Goal: Task Accomplishment & Management: Use online tool/utility

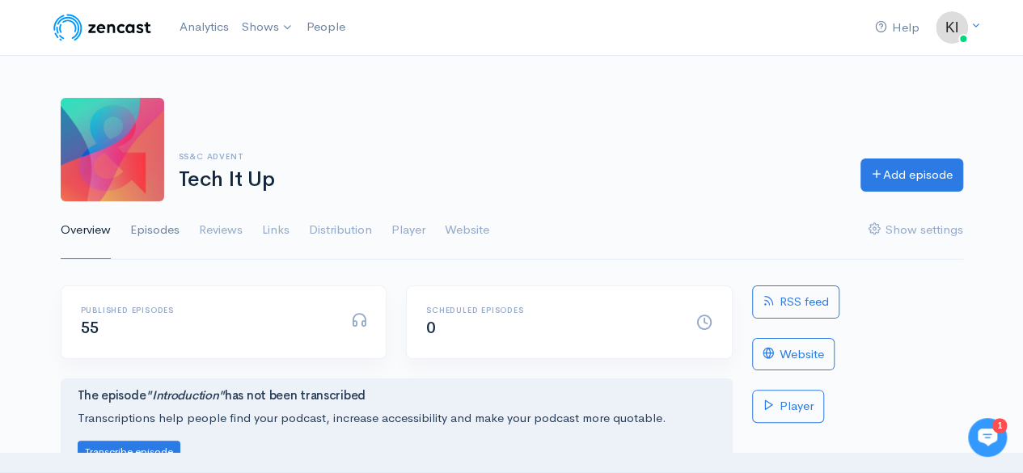
click at [147, 232] on link "Episodes" at bounding box center [154, 230] width 49 height 58
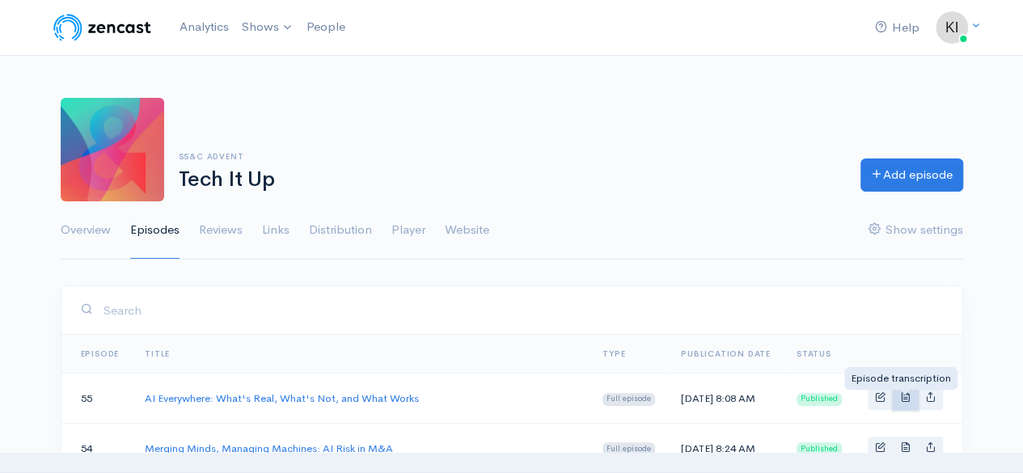
click at [909, 399] on span "Basic example" at bounding box center [905, 396] width 11 height 11
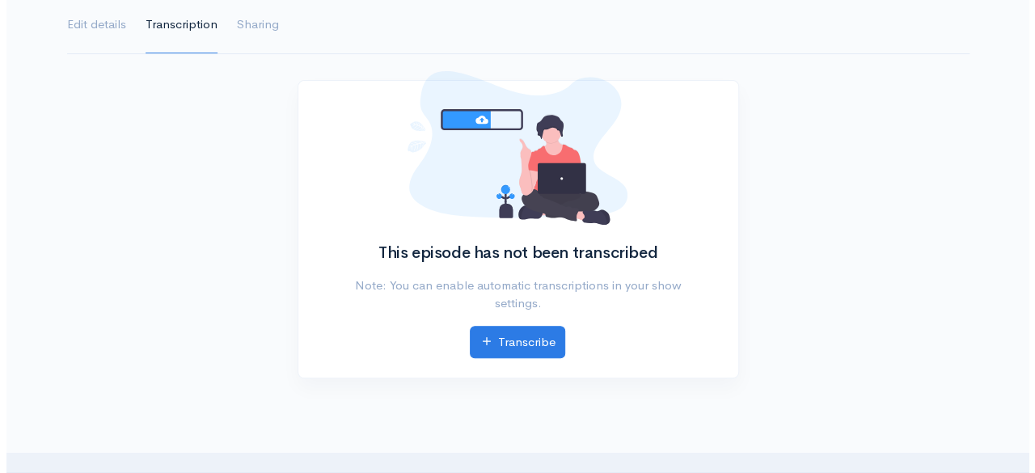
scroll to position [243, 0]
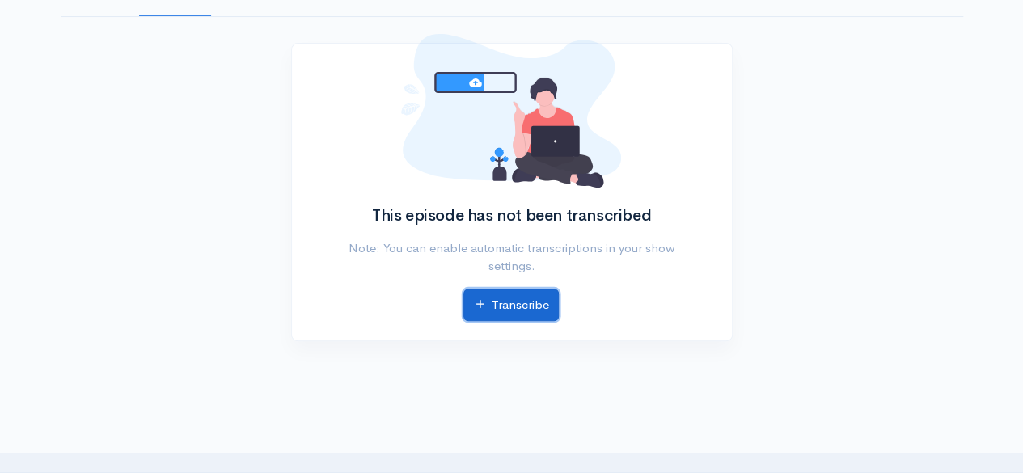
click at [529, 305] on link "Transcribe" at bounding box center [510, 305] width 95 height 33
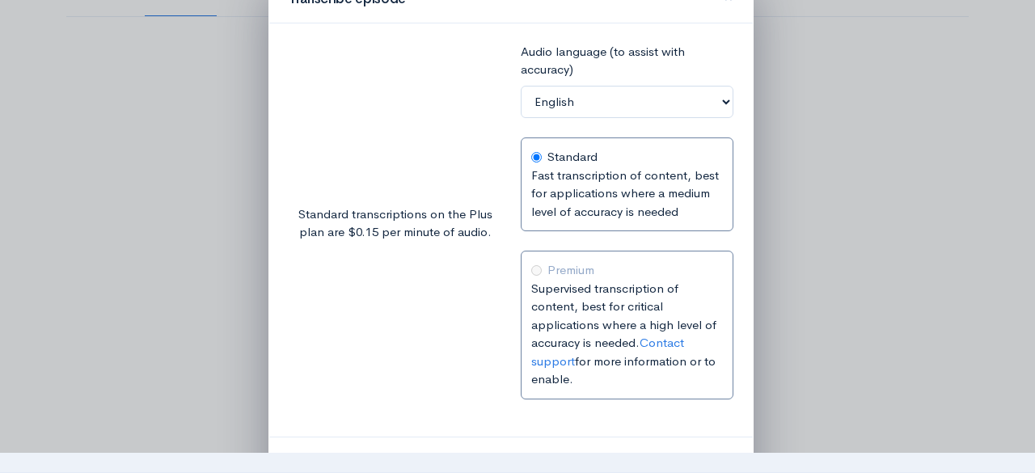
scroll to position [78, 0]
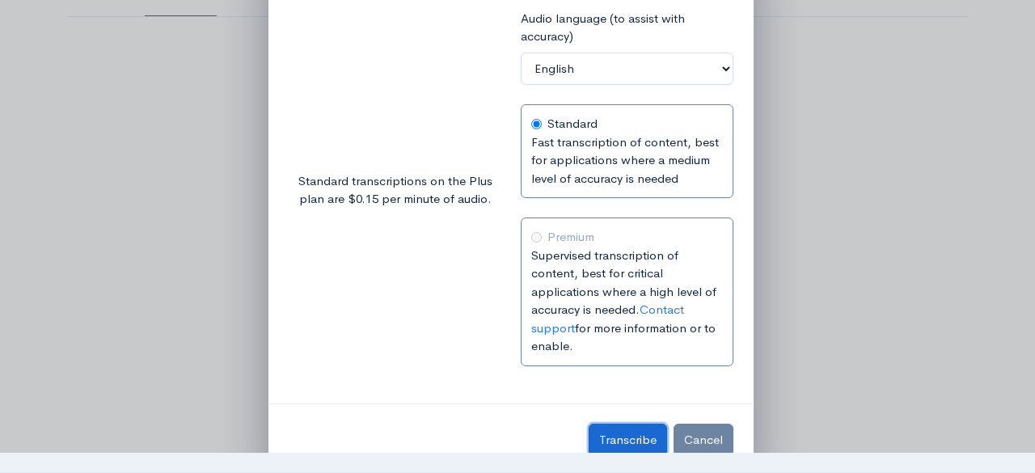
click at [627, 432] on span "Transcribe" at bounding box center [627, 439] width 57 height 15
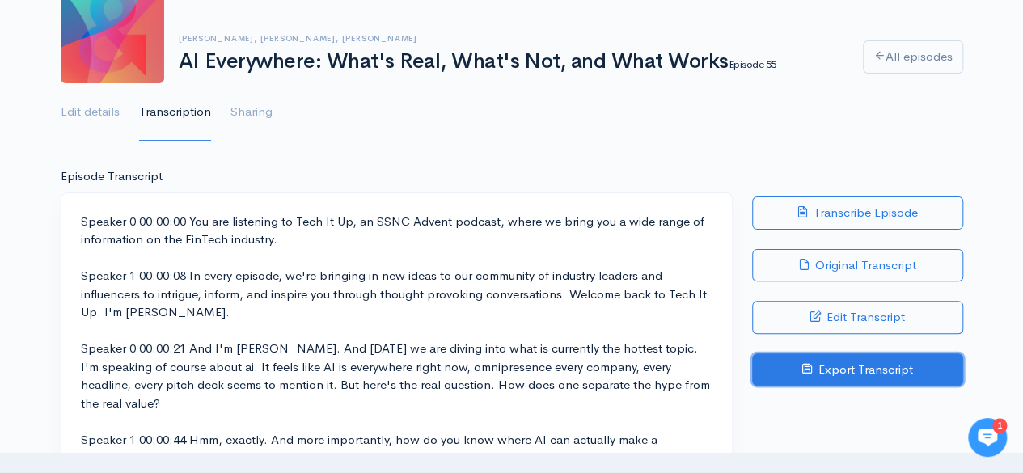
click at [855, 367] on link "Export Transcript" at bounding box center [857, 369] width 211 height 33
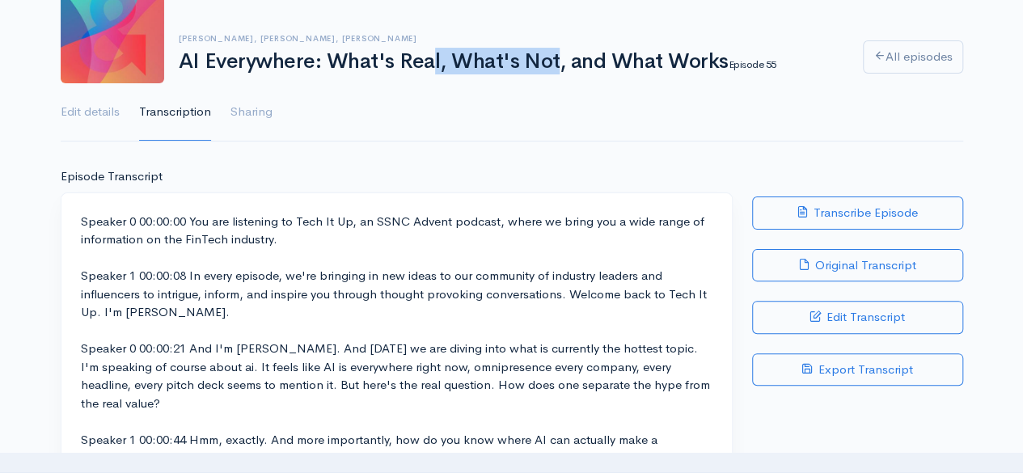
drag, startPoint x: 312, startPoint y: 59, endPoint x: 179, endPoint y: 65, distance: 133.5
click at [179, 65] on h1 "AI Everywhere: What's Real, What's Not, and What Works Episode 55" at bounding box center [511, 61] width 664 height 23
copy h1 "AI Everywhere"
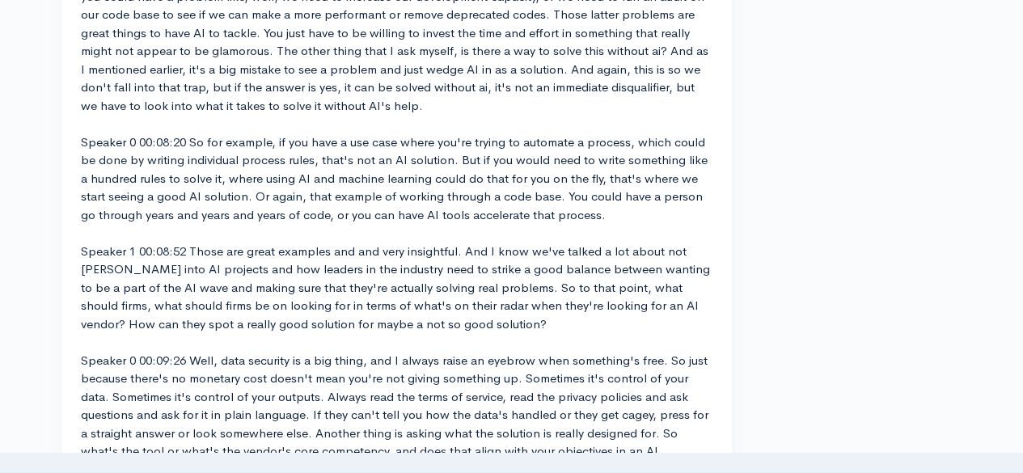
scroll to position [1870, 0]
